Goal: Navigation & Orientation: Find specific page/section

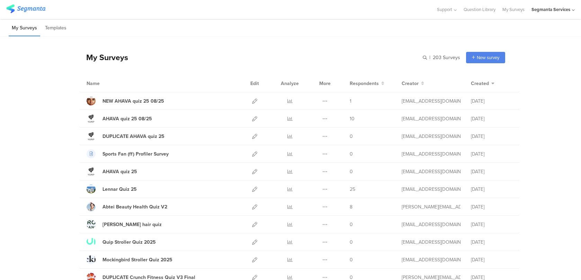
click at [540, 15] on div "Segmanta Services" at bounding box center [552, 9] width 43 height 19
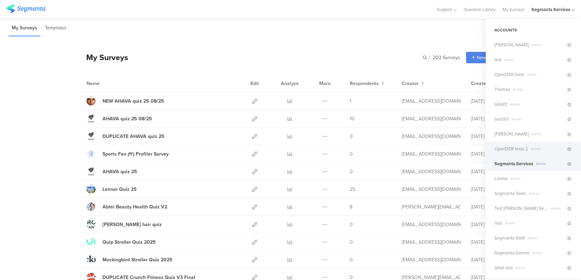
scroll to position [12, 0]
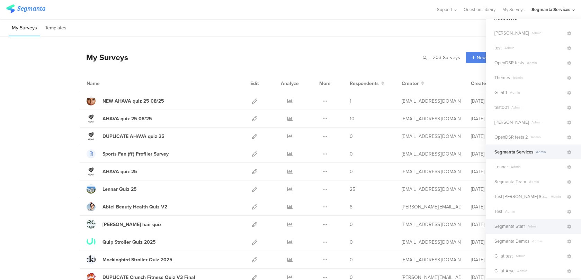
click at [505, 229] on div "Segmanta Staff Admin" at bounding box center [532, 226] width 95 height 15
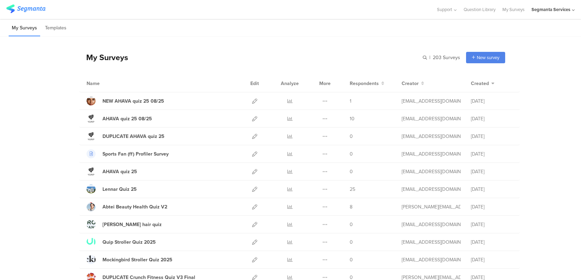
click at [558, 18] on div "Segmanta Services" at bounding box center [552, 9] width 43 height 19
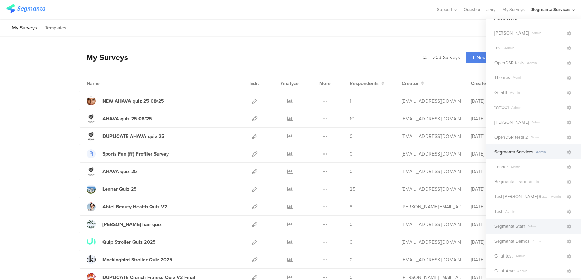
click at [508, 226] on span "Segmanta Staff" at bounding box center [509, 226] width 30 height 7
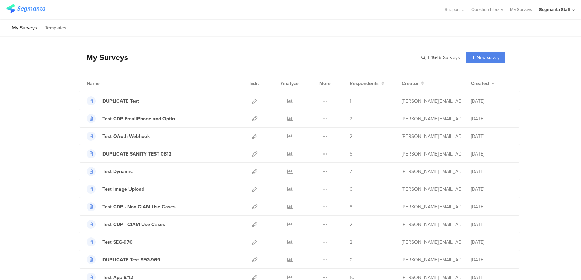
click at [122, 57] on div "My Surveys" at bounding box center [103, 58] width 49 height 12
click at [98, 83] on div "Name" at bounding box center [108, 83] width 42 height 7
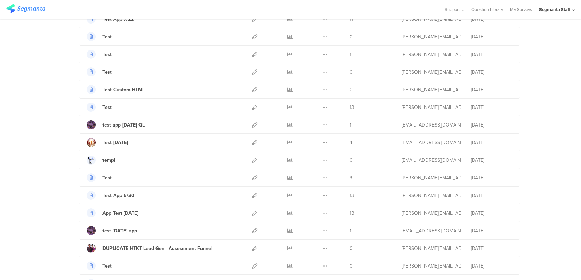
scroll to position [685, 0]
